Goal: Task Accomplishment & Management: Manage account settings

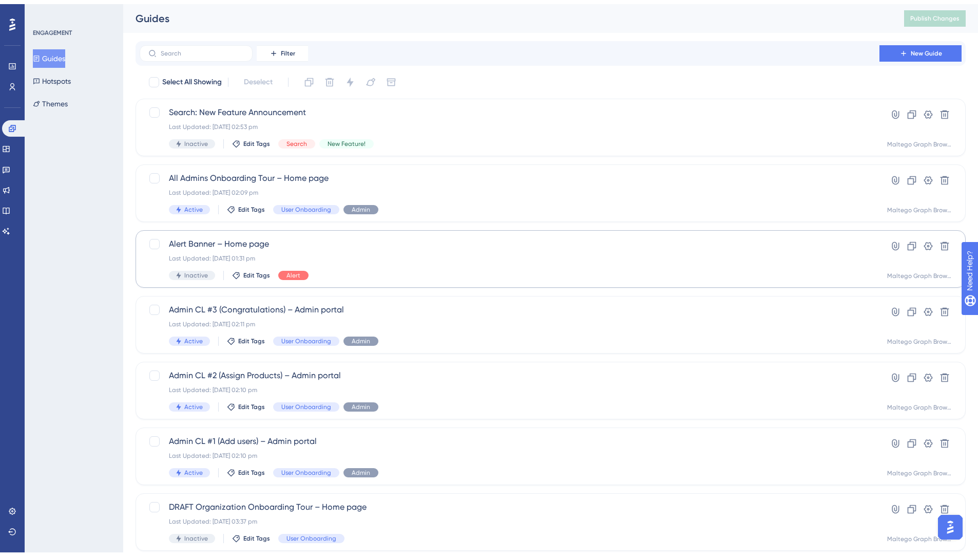
scroll to position [241, 0]
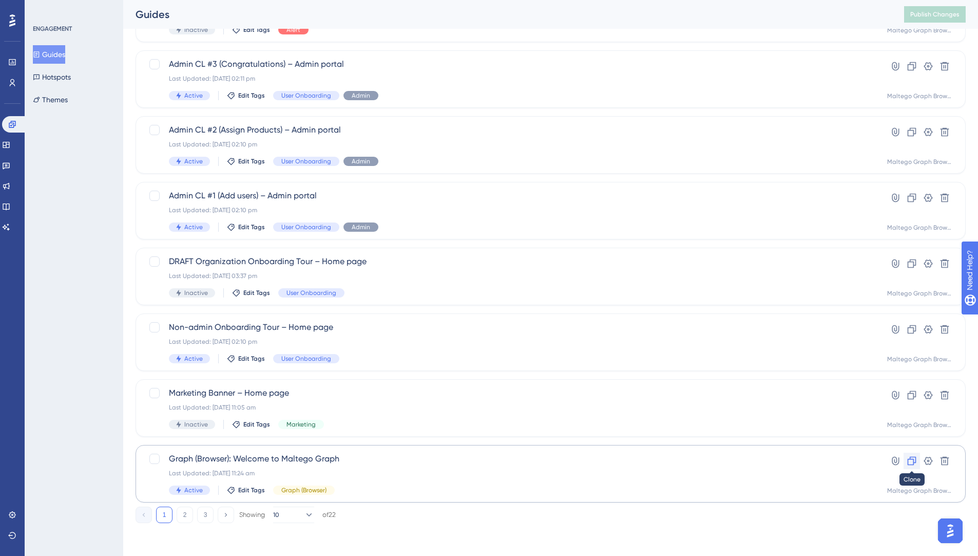
click at [914, 462] on icon at bounding box center [912, 461] width 9 height 9
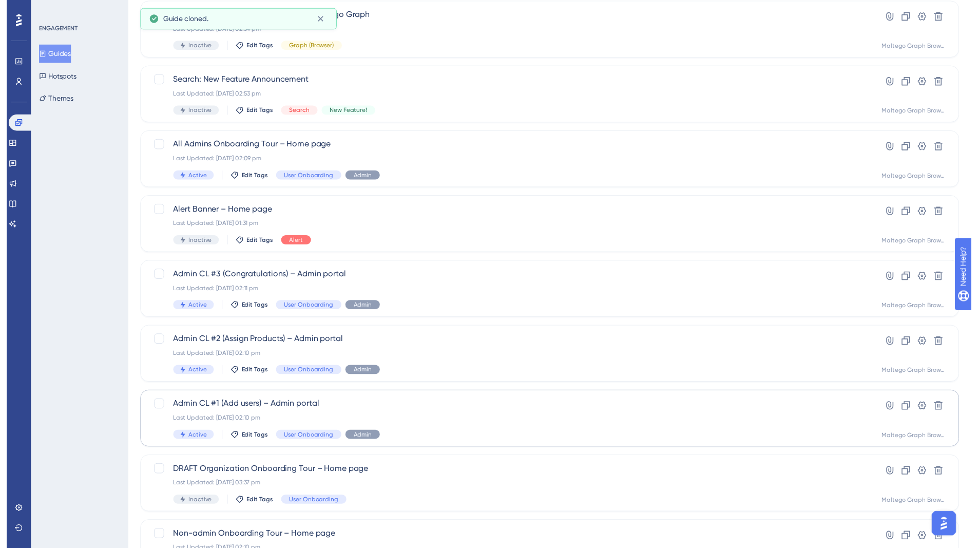
scroll to position [0, 0]
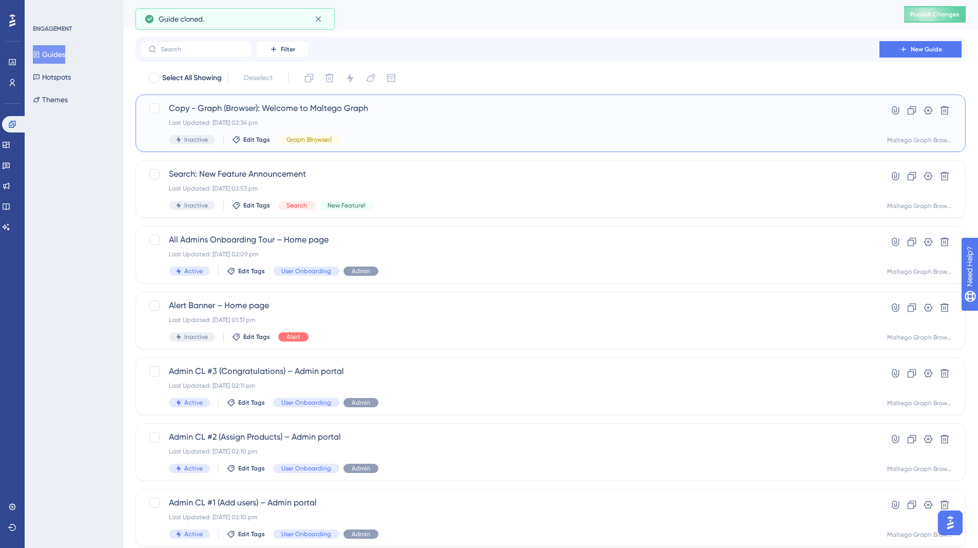
click at [523, 137] on div "Inactive Edit Tags Graph (Browser)" at bounding box center [509, 139] width 681 height 9
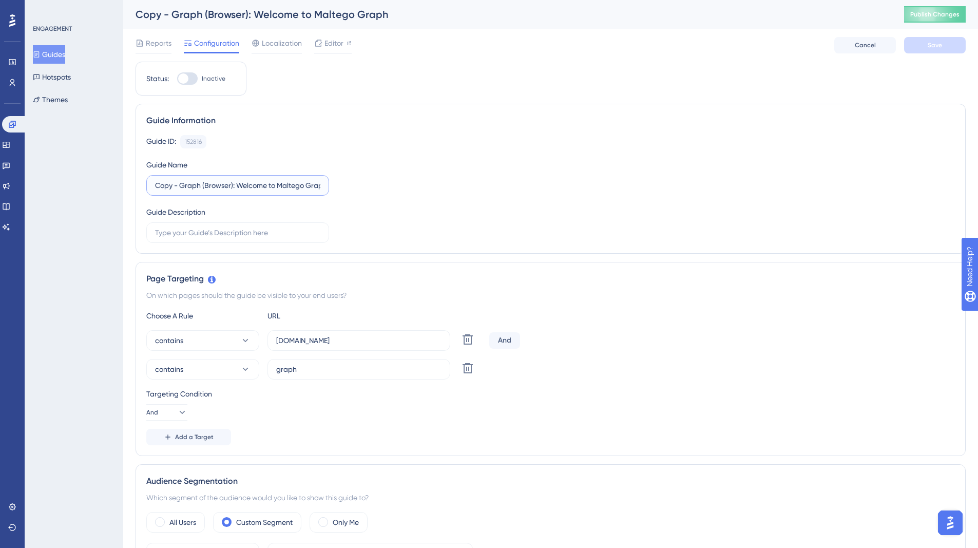
drag, startPoint x: 181, startPoint y: 183, endPoint x: 144, endPoint y: 182, distance: 36.5
click at [143, 182] on div "Guide Information Guide ID: 152816 Copy Guide Name Copy - Graph (Browser): Welc…" at bounding box center [551, 179] width 830 height 150
drag, startPoint x: 207, startPoint y: 185, endPoint x: 344, endPoint y: 191, distance: 136.2
click at [344, 193] on div "Guide ID: 152816 Copy Guide Name Graph (Browser): Welcome to Maltego Graph Guid…" at bounding box center [550, 189] width 809 height 108
type input "Graph (Browser) Onboarding Tour"
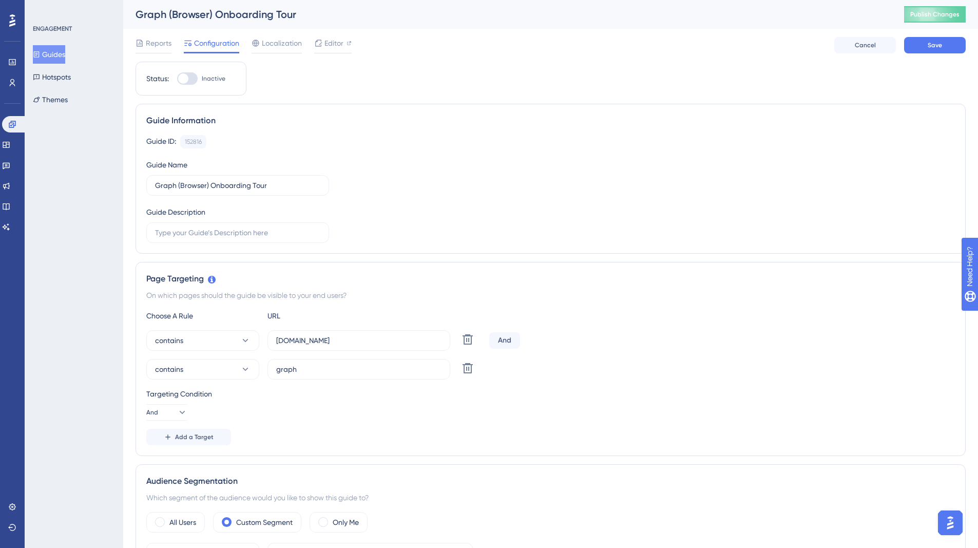
click at [153, 271] on div "Page Targeting On which pages should the guide be visible to your end users? Ch…" at bounding box center [551, 359] width 830 height 194
click at [280, 371] on input "graph" at bounding box center [358, 369] width 165 height 11
type input "/cases/"
click at [332, 430] on div "Add a Target" at bounding box center [550, 437] width 809 height 16
click at [203, 435] on span "Add a Target" at bounding box center [194, 437] width 39 height 8
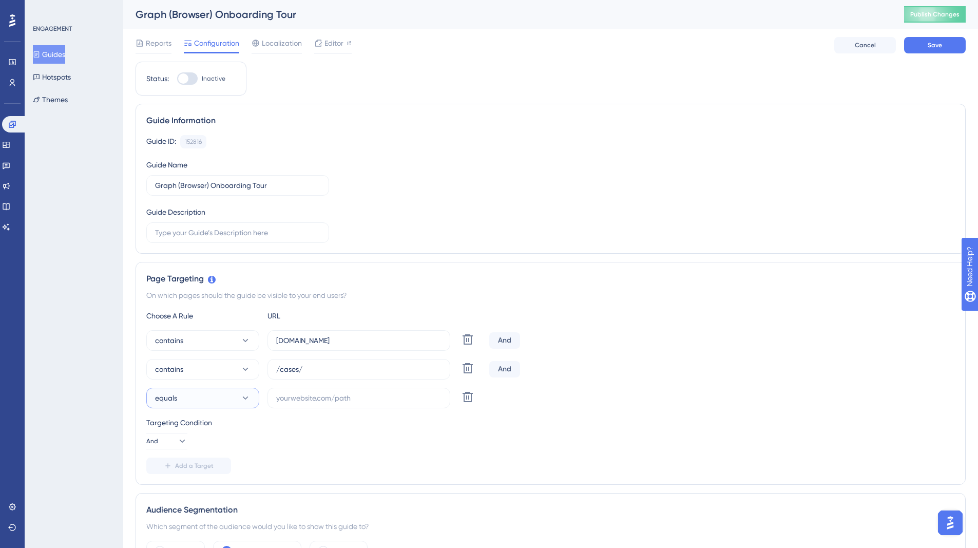
click at [240, 400] on icon at bounding box center [245, 398] width 10 height 10
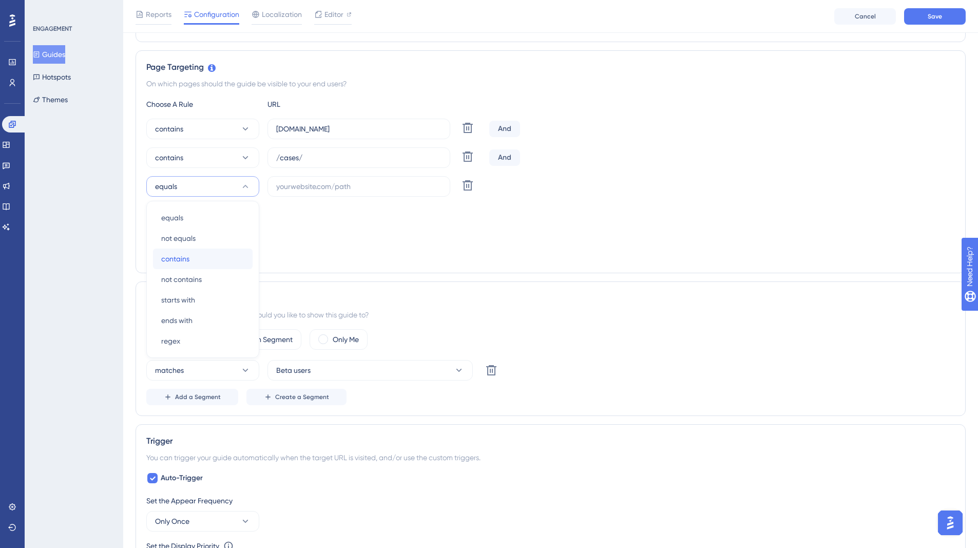
click at [219, 252] on div "contains contains" at bounding box center [202, 259] width 83 height 21
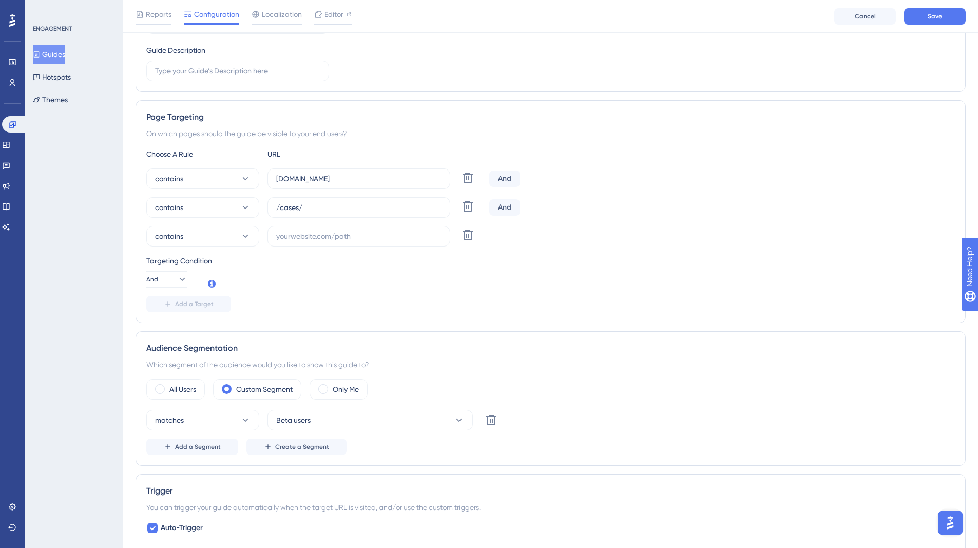
scroll to position [163, 0]
click at [294, 231] on label at bounding box center [359, 239] width 183 height 21
click at [294, 234] on input "text" at bounding box center [358, 239] width 165 height 11
type input "?views="
click at [492, 283] on div "Targeting Condition And" at bounding box center [550, 274] width 809 height 33
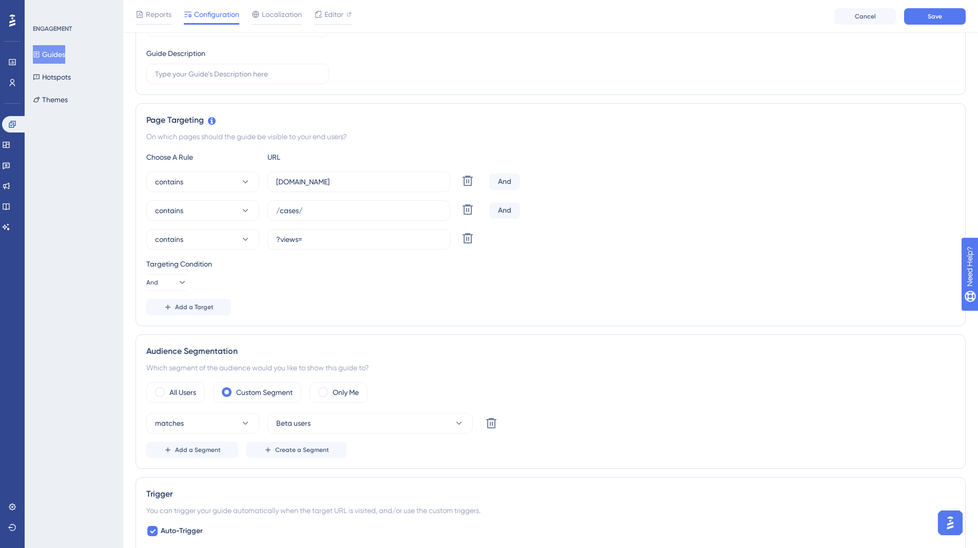
scroll to position [104, 0]
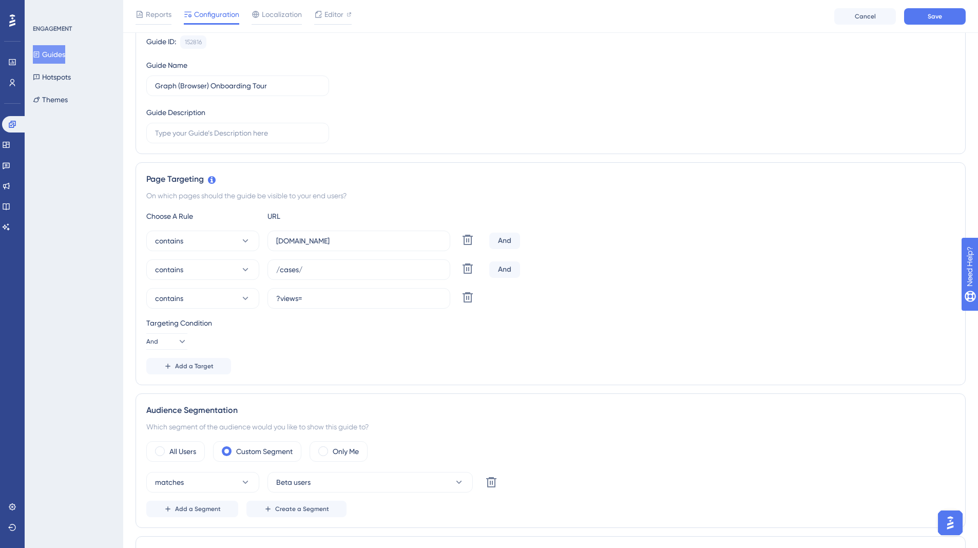
click at [387, 334] on div "Targeting Condition And" at bounding box center [550, 333] width 809 height 33
click at [373, 374] on div "Add a Target" at bounding box center [550, 366] width 809 height 16
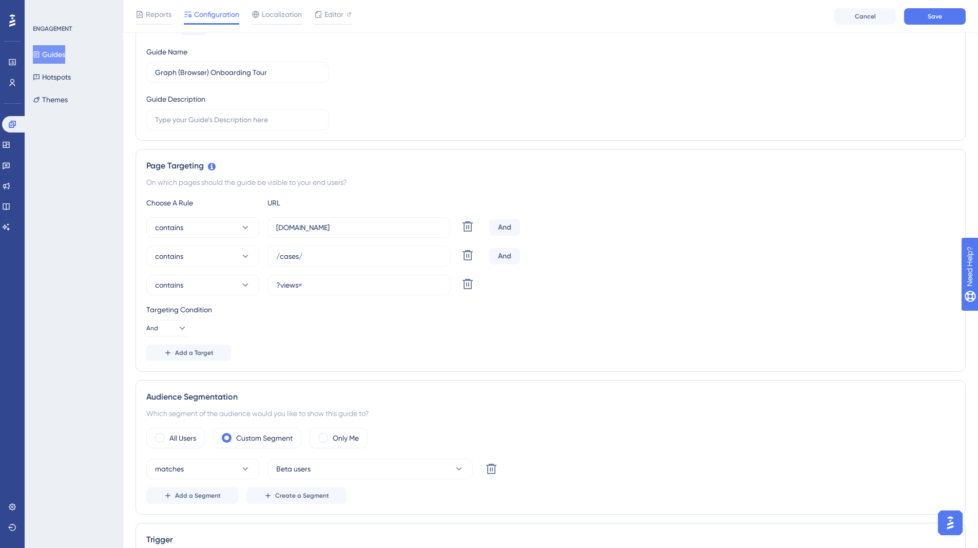
scroll to position [119, 0]
click at [331, 428] on div "Only Me" at bounding box center [339, 436] width 58 height 21
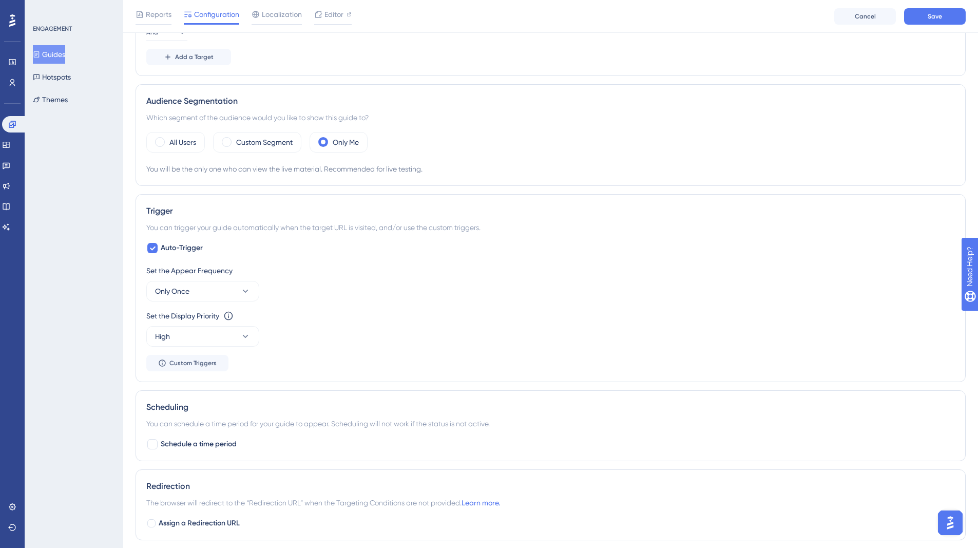
scroll to position [0, 0]
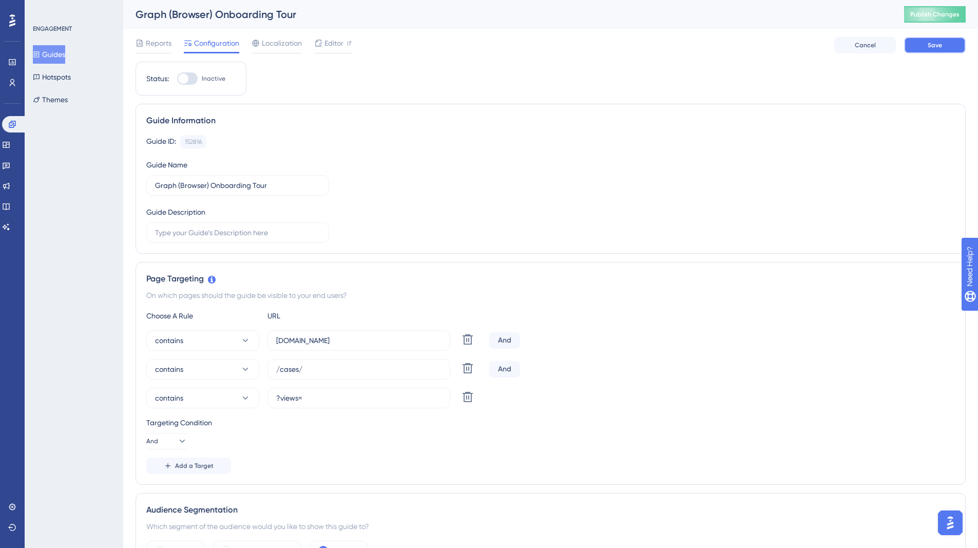
click at [941, 48] on span "Save" at bounding box center [935, 45] width 14 height 8
click at [318, 47] on div at bounding box center [318, 43] width 8 height 12
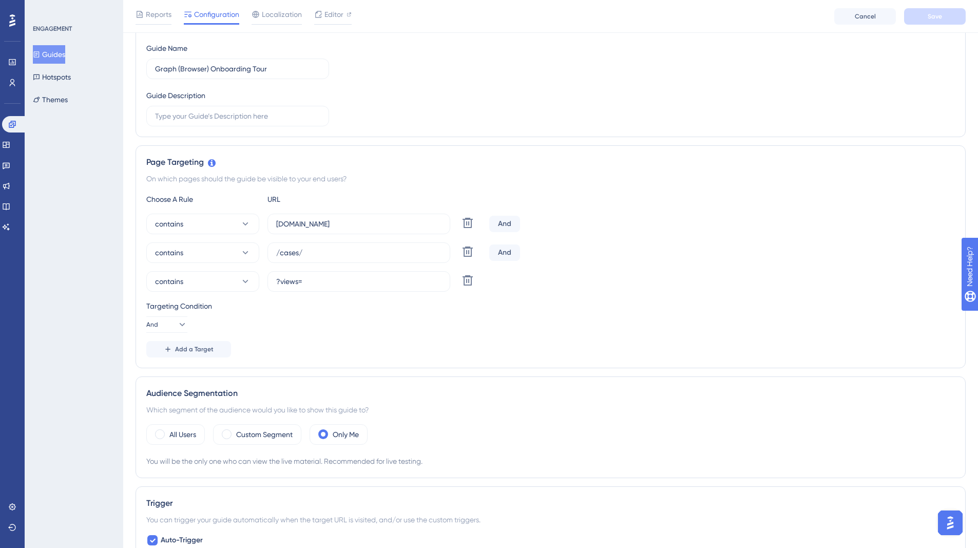
scroll to position [119, 0]
click at [672, 346] on div "Add a Target" at bounding box center [550, 351] width 809 height 16
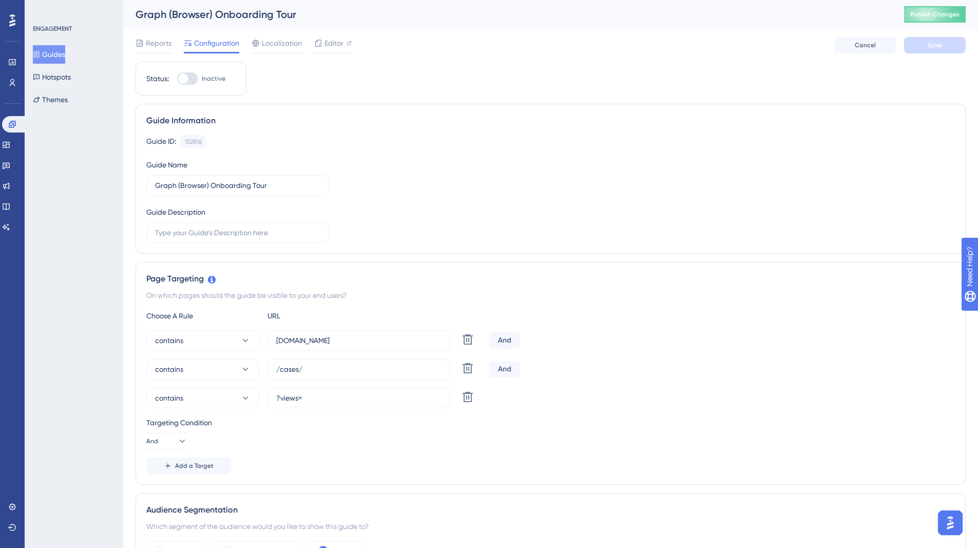
click at [61, 55] on button "Guides" at bounding box center [49, 54] width 32 height 18
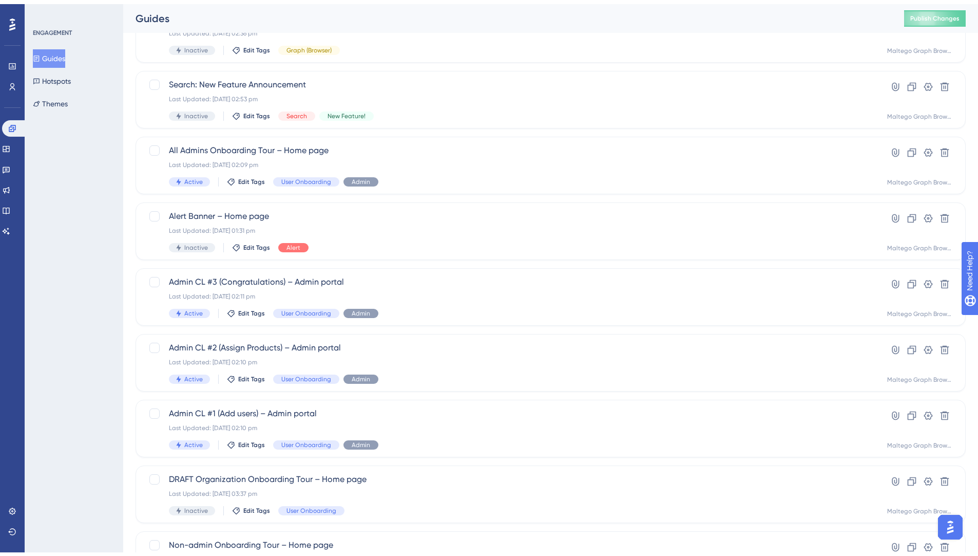
scroll to position [241, 0]
